Goal: Information Seeking & Learning: Compare options

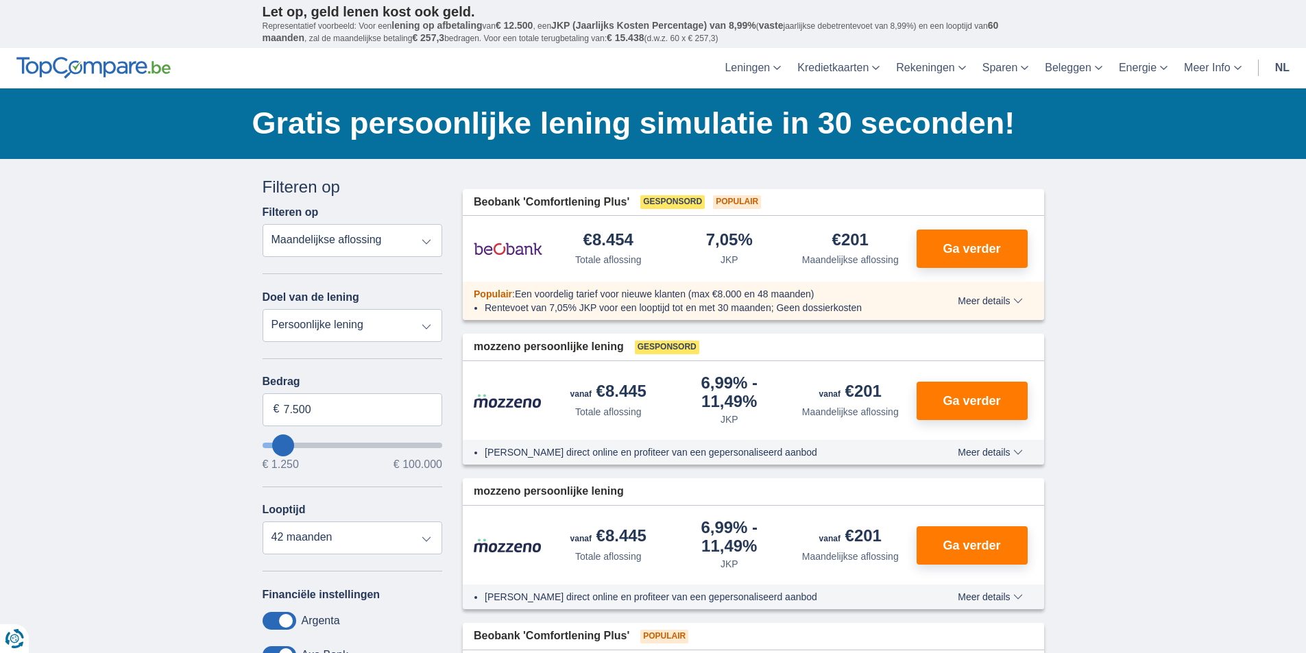
click at [354, 323] on select "Persoonlijke lening Auto Moto / fiets Mobilhome / caravan Renovatie Energie Sch…" at bounding box center [353, 325] width 180 height 33
select select "debtConsolidation"
click at [263, 309] on select "Persoonlijke lening Auto Moto / fiets Mobilhome / caravan Renovatie Energie Sch…" at bounding box center [353, 325] width 180 height 33
type input "10.000"
type input "10250"
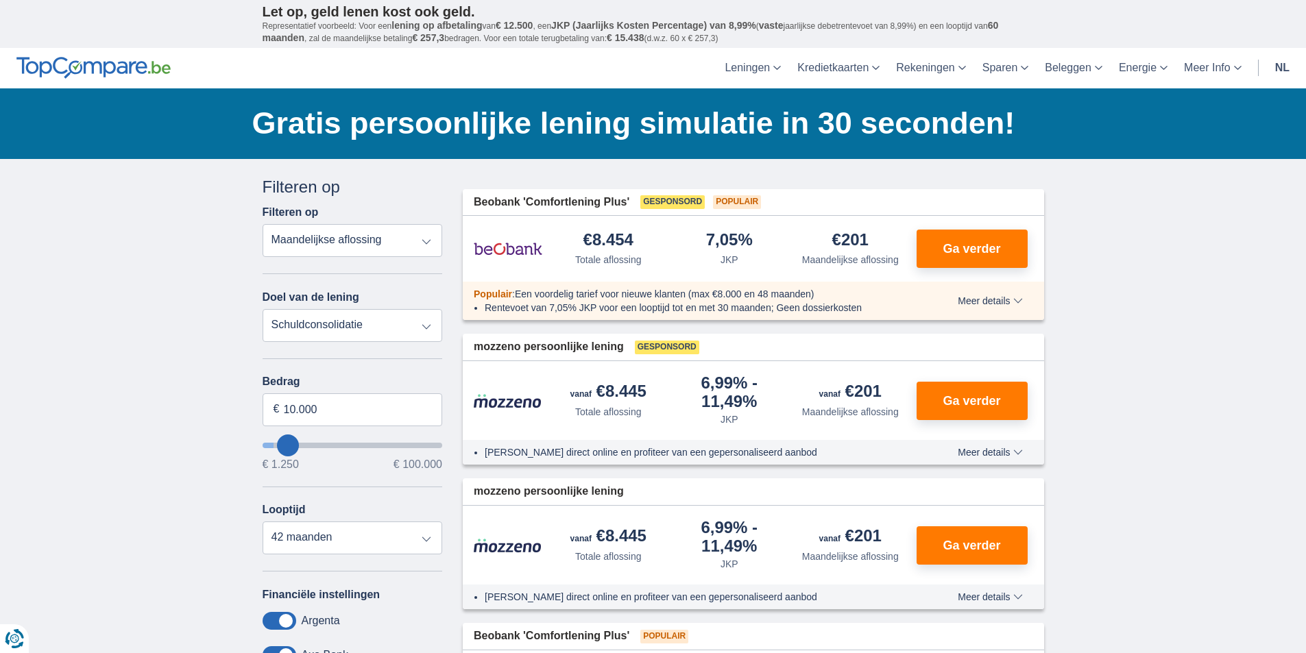
select select "48"
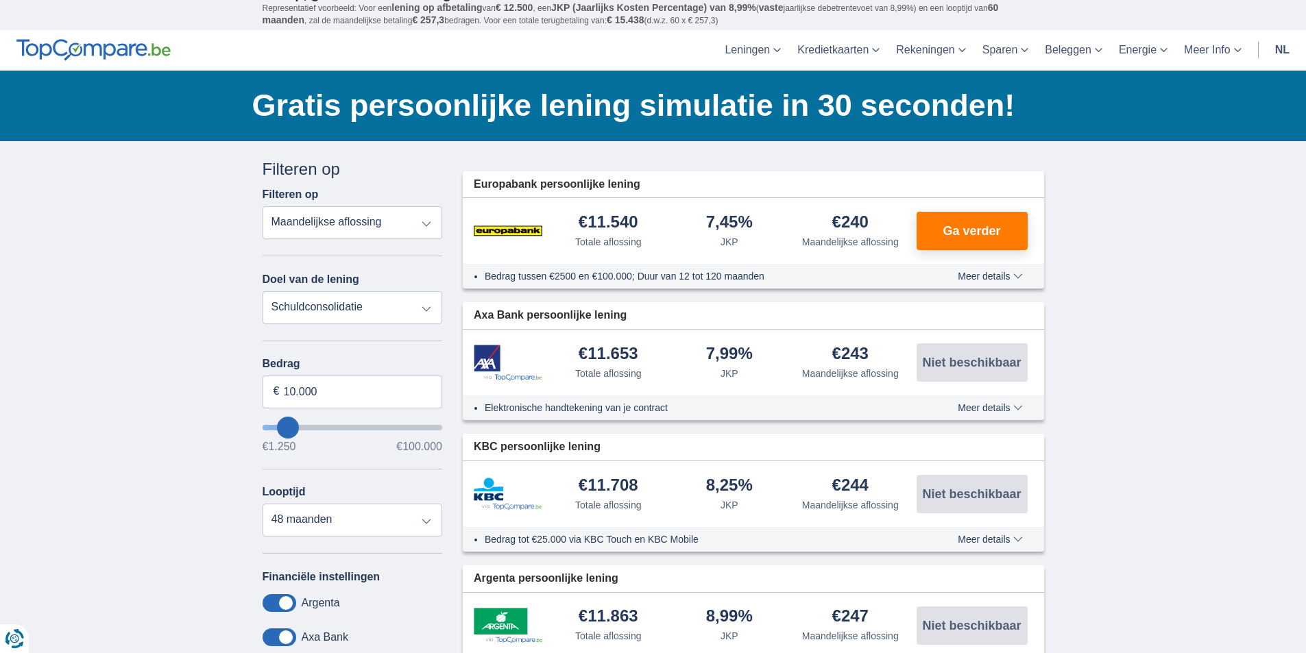
scroll to position [17, 0]
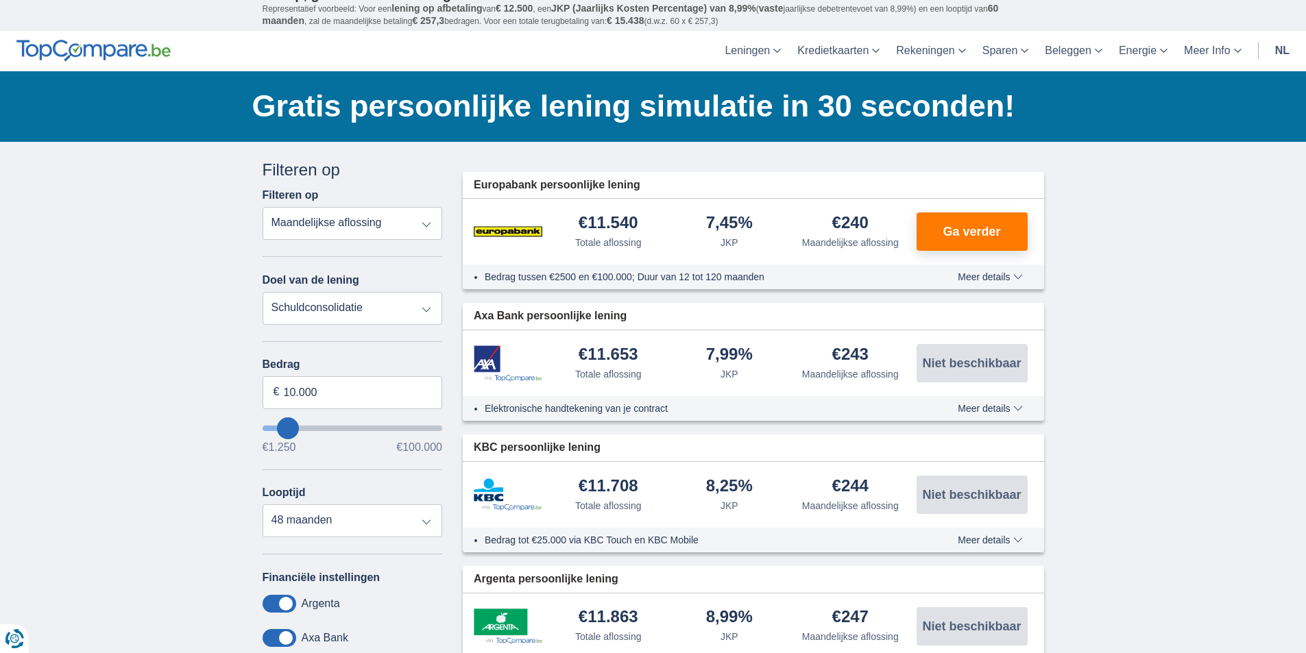
type input "13250"
type input "13.250"
select select "60"
type input "16.250"
type input "19250"
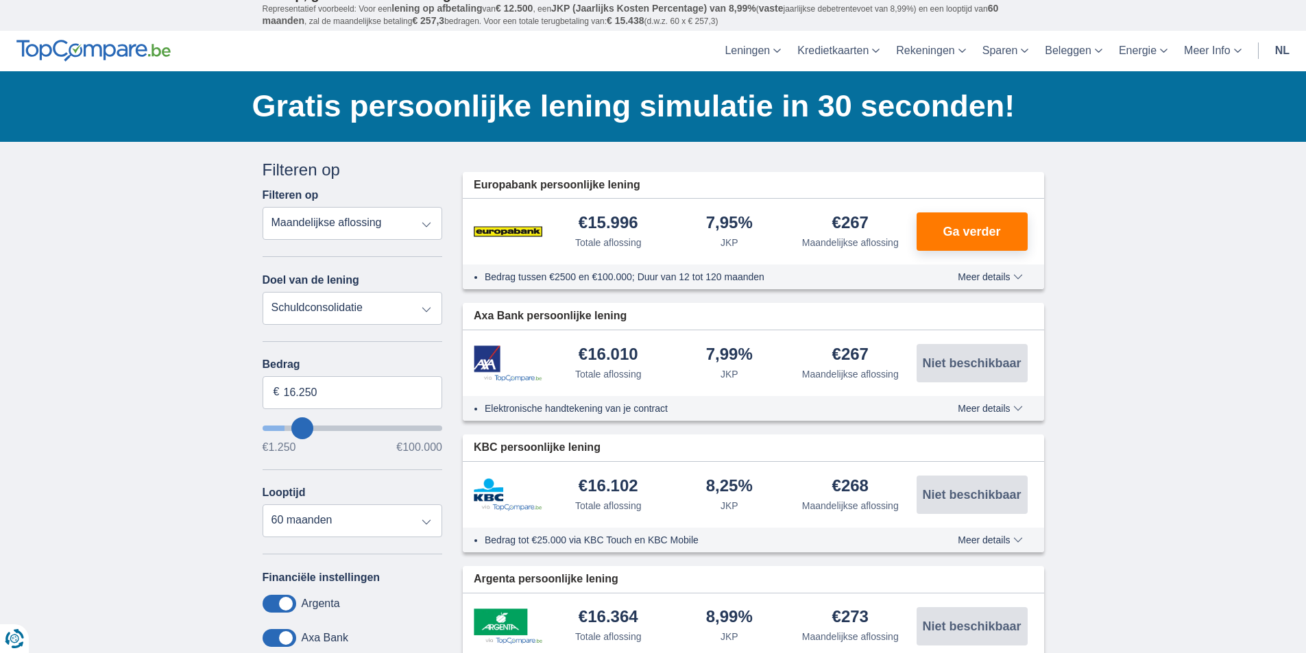
type input "19.250"
select select "84"
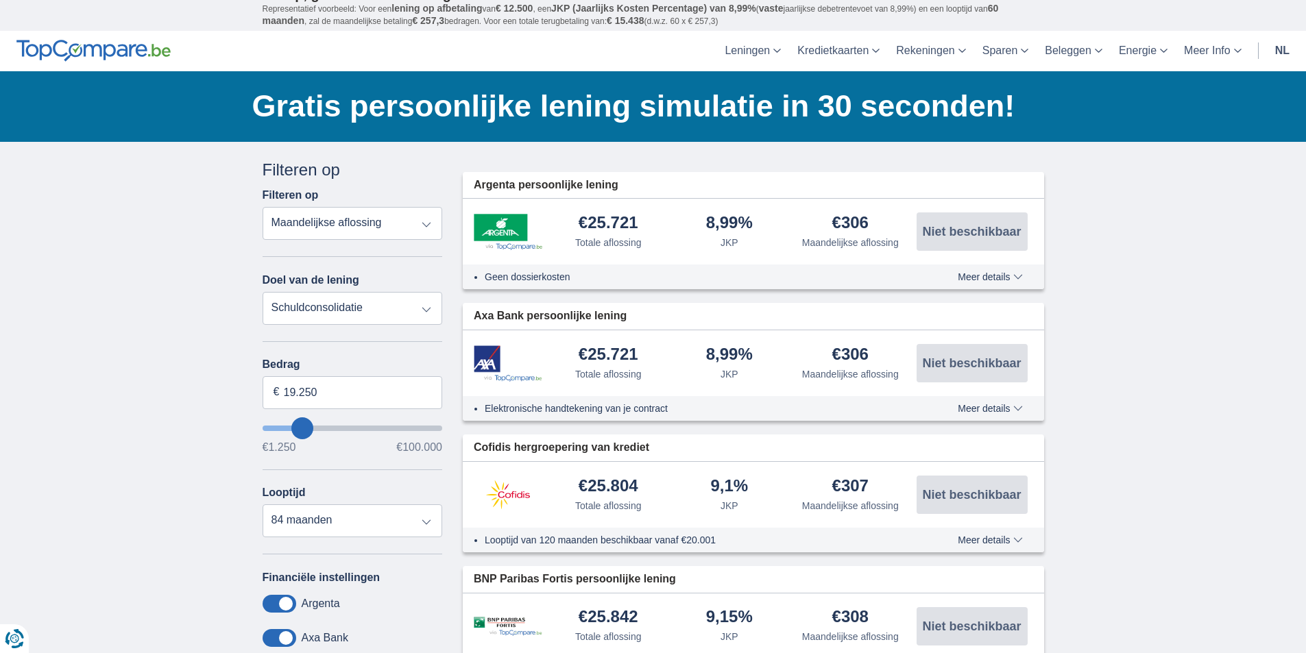
type input "43.250"
type input "43250"
click at [340, 429] on input "wantToBorrow" at bounding box center [353, 428] width 180 height 5
select select "120"
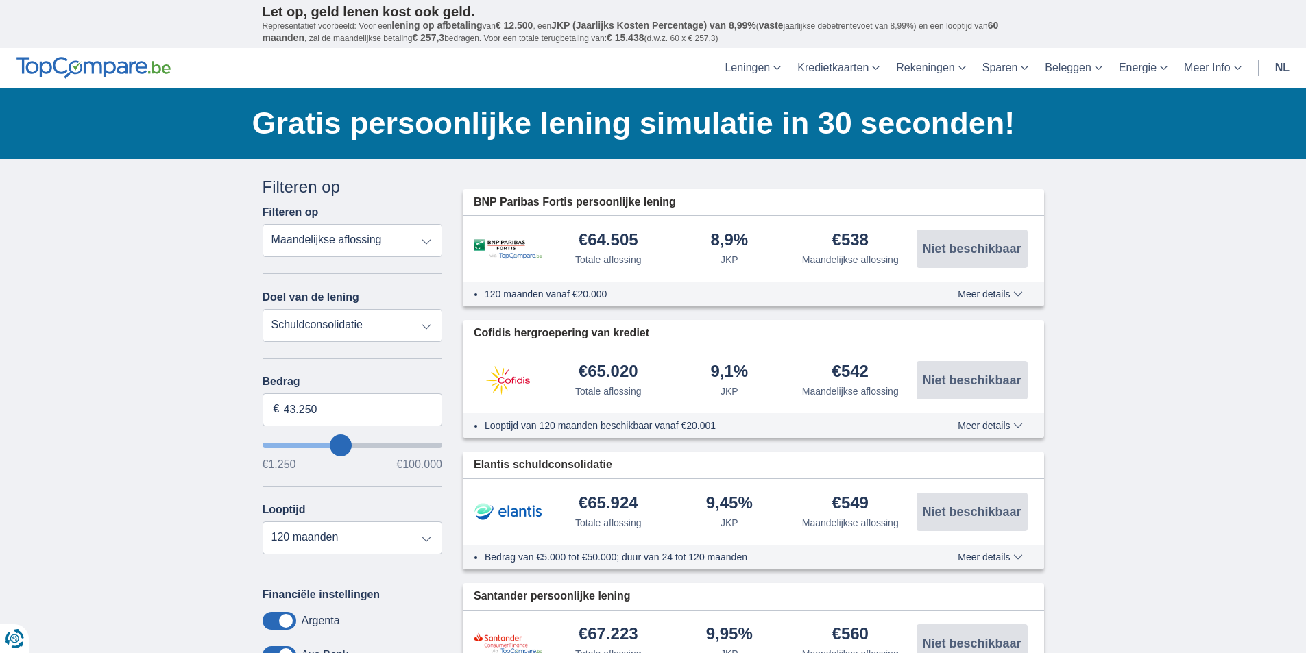
click at [984, 425] on span "Meer details" at bounding box center [990, 426] width 64 height 10
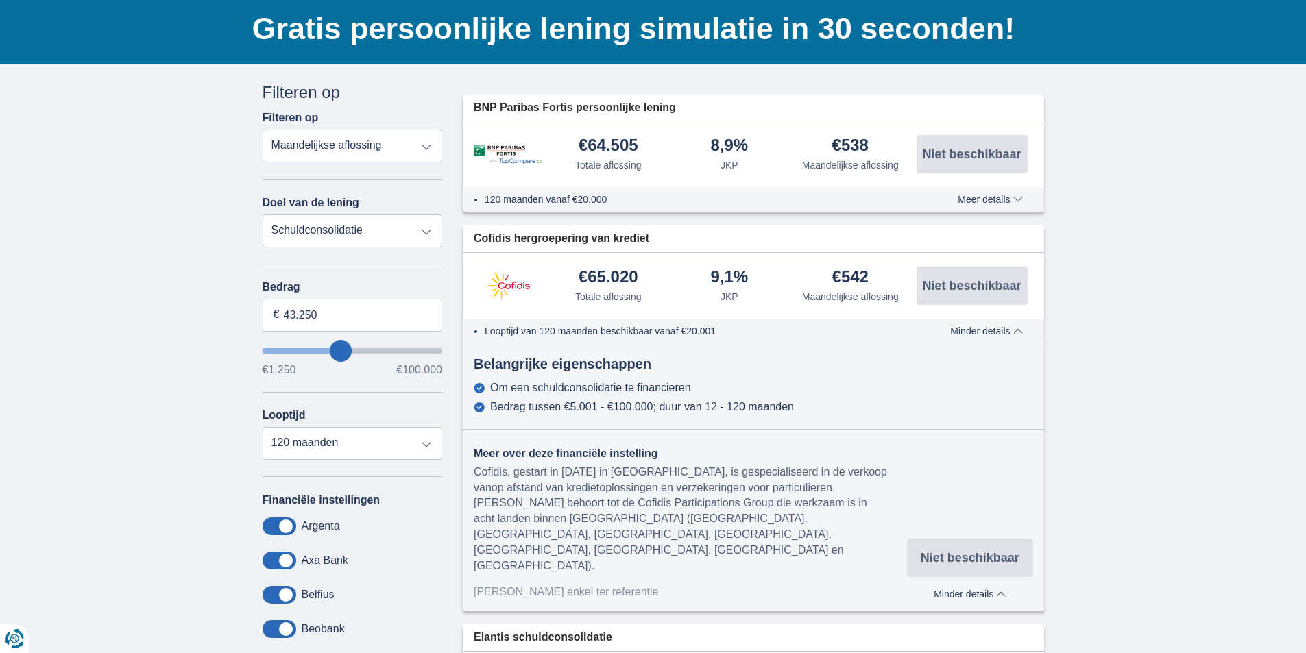
scroll to position [97, 0]
